Goal: Information Seeking & Learning: Learn about a topic

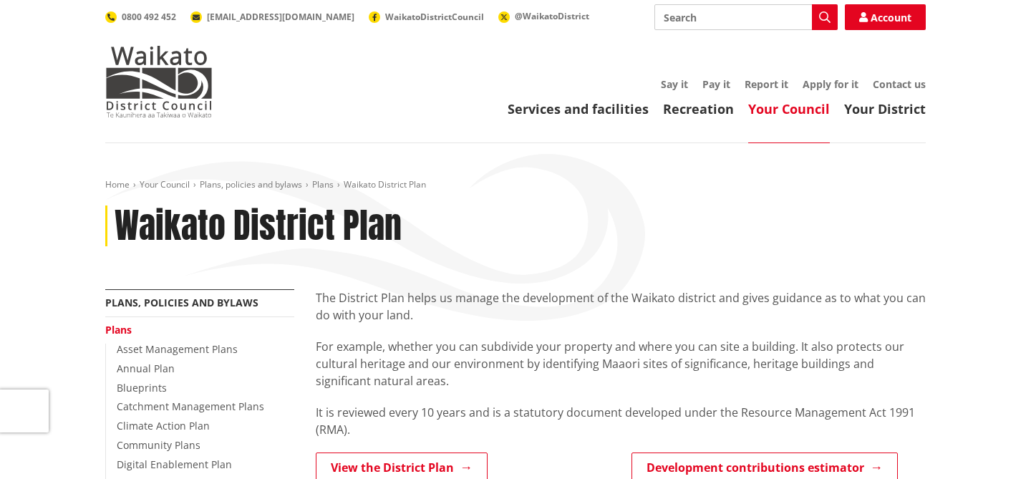
click at [708, 23] on input "Search" at bounding box center [745, 17] width 183 height 26
paste input "Medium Density Residential Zone"
type input "Medium Density Residential Zone"
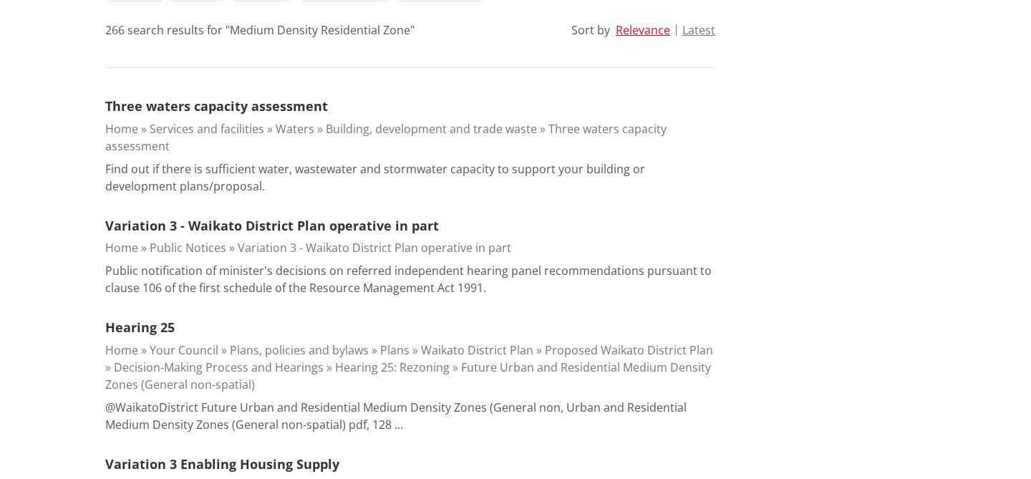
scroll to position [21, 0]
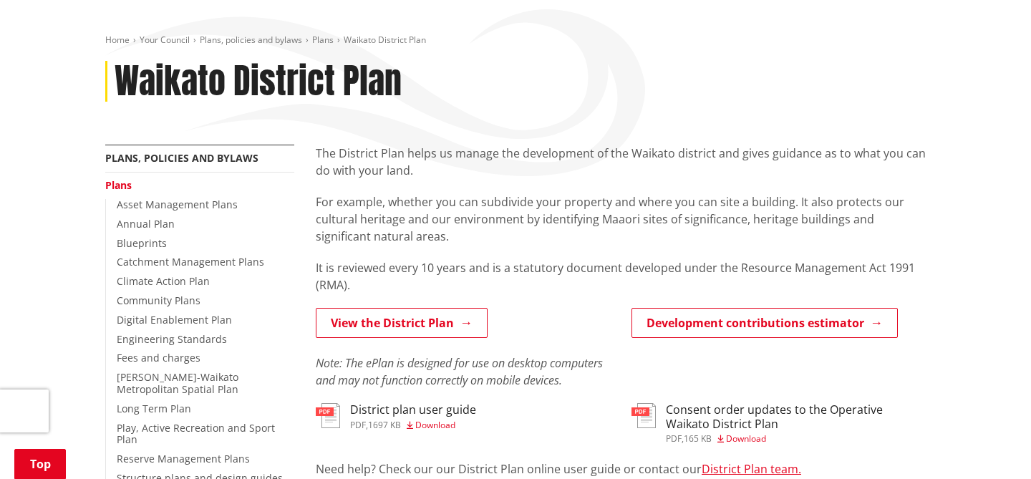
scroll to position [173, 0]
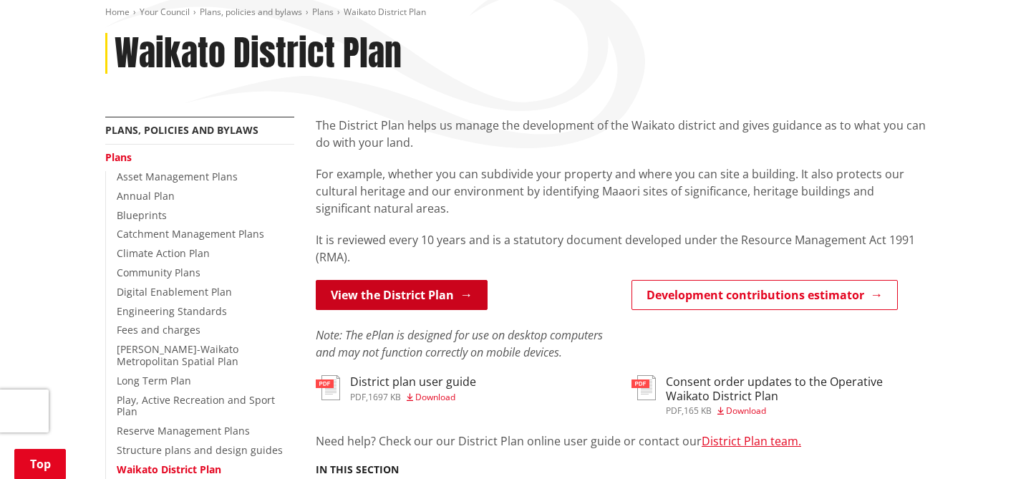
click at [420, 281] on link "View the District Plan" at bounding box center [402, 295] width 172 height 30
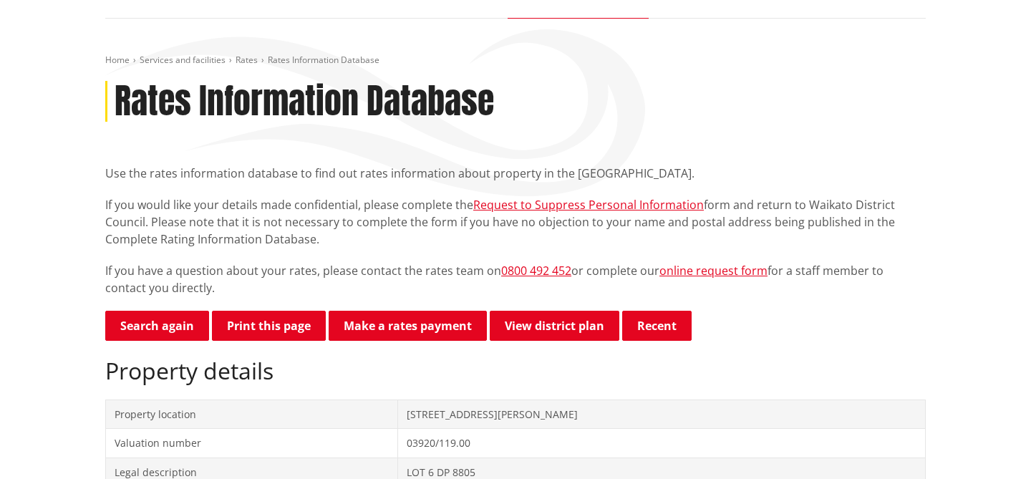
scroll to position [120, 0]
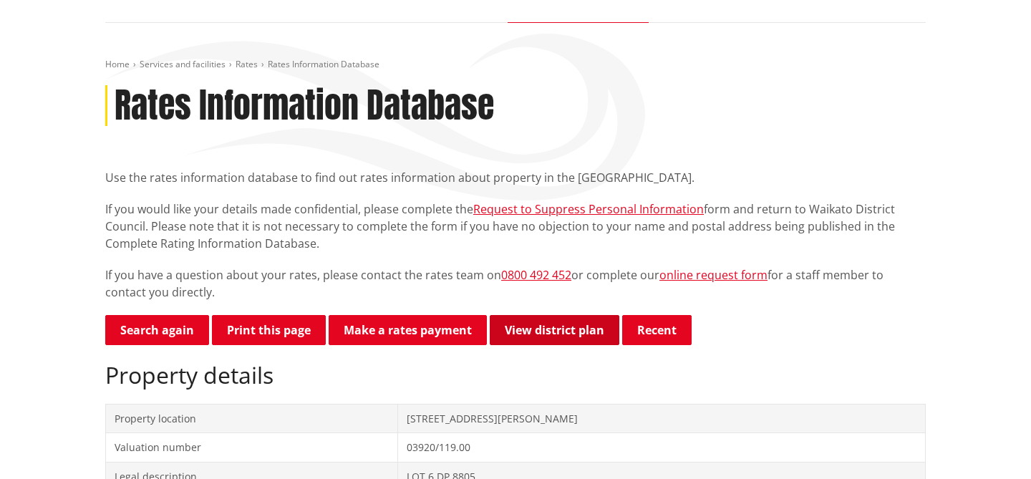
click at [590, 326] on link "View district plan" at bounding box center [555, 330] width 130 height 30
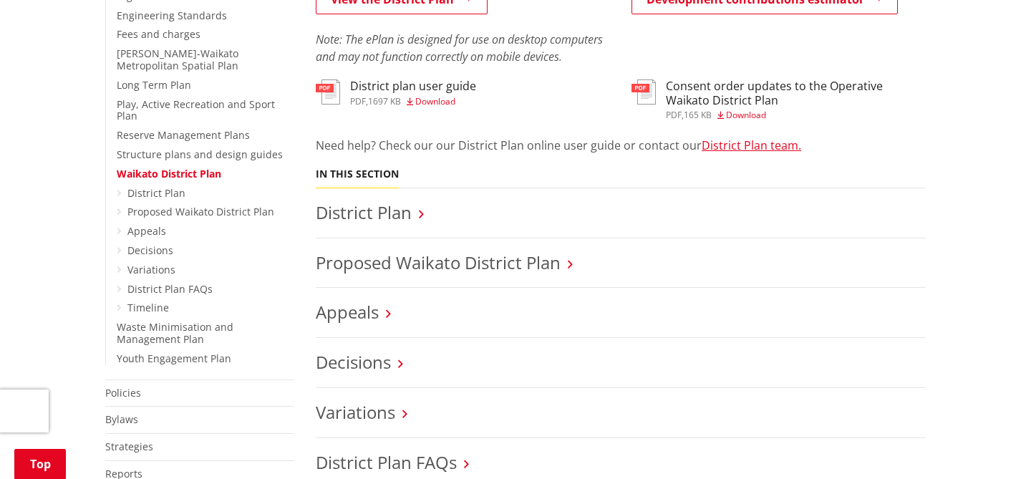
scroll to position [469, 0]
click at [386, 215] on link "District Plan" at bounding box center [364, 212] width 96 height 24
